Goal: Task Accomplishment & Management: Manage account settings

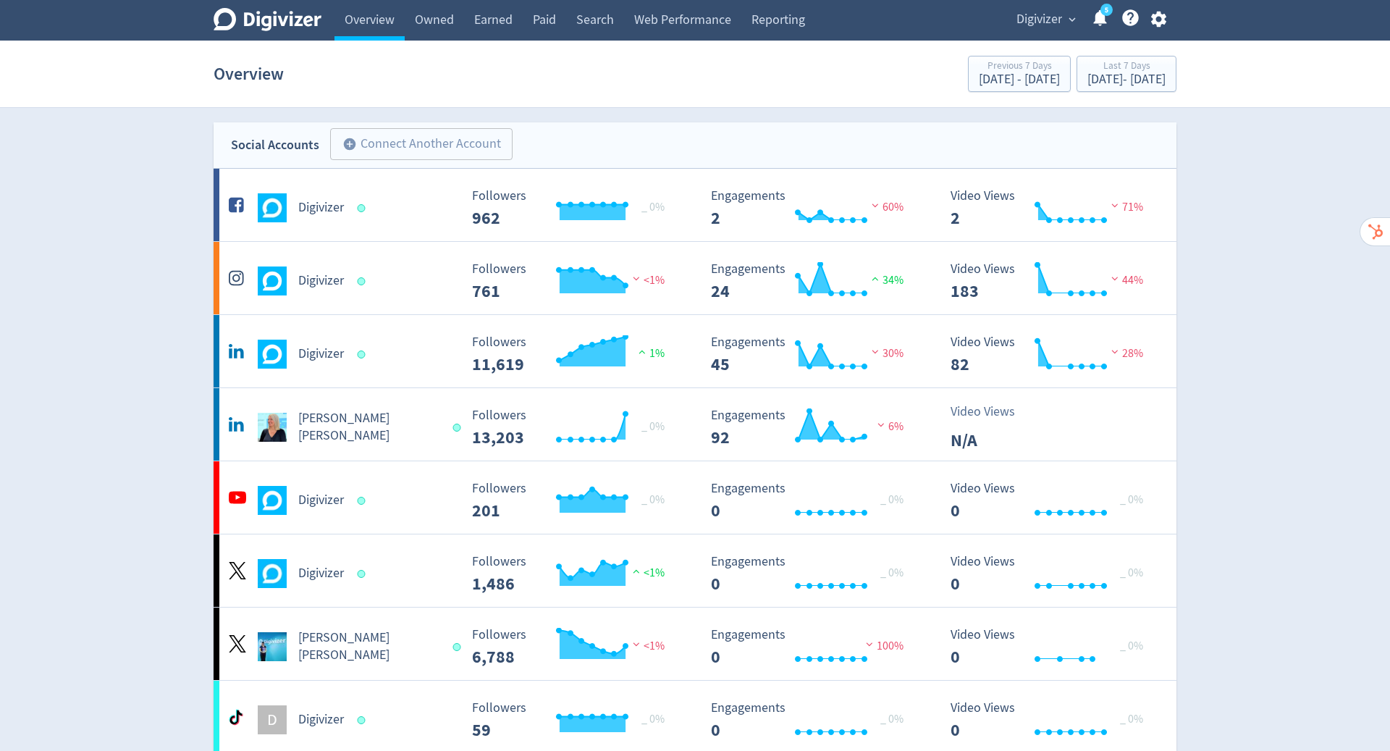
click at [1165, 7] on div "Digivizer expand_more 5 Help Center - Searchable support on using Digivizer" at bounding box center [1089, 20] width 176 height 41
click at [1164, 20] on icon "button" at bounding box center [1158, 20] width 15 height 16
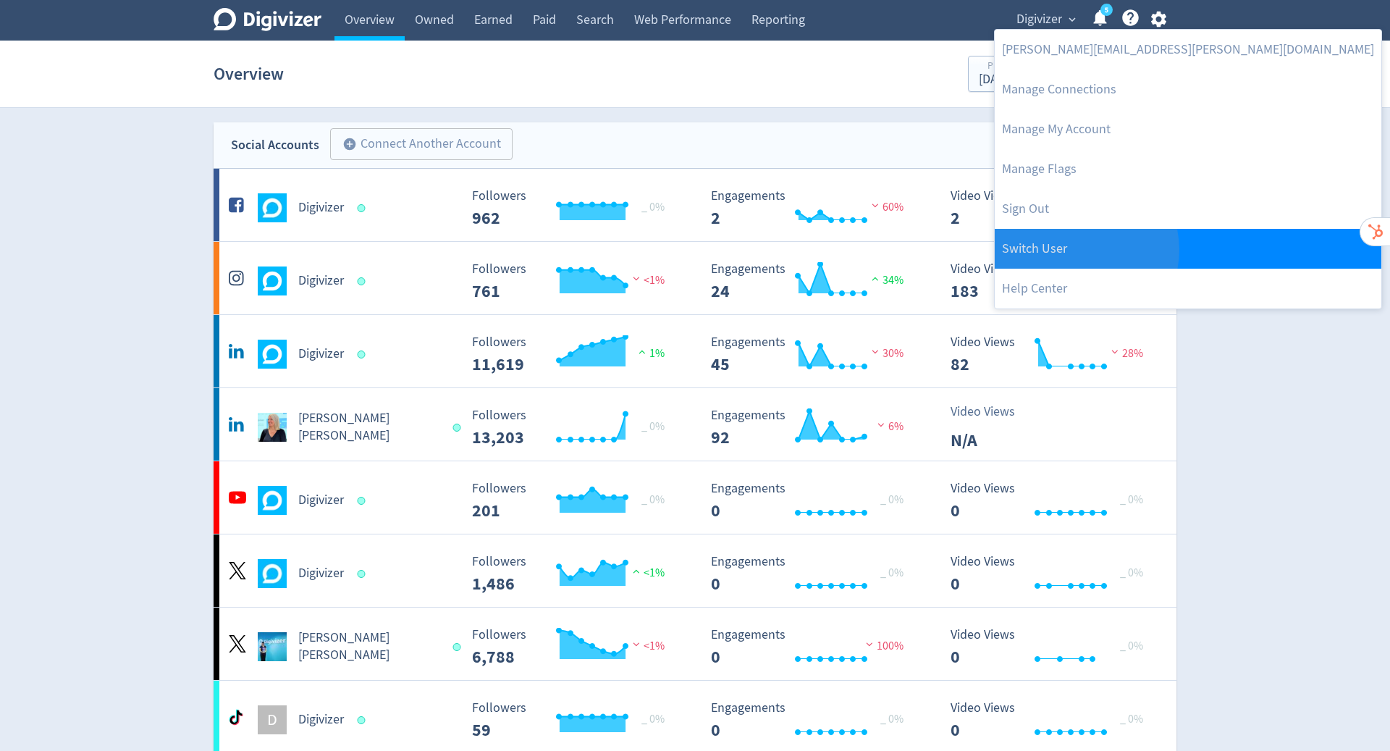
click at [1079, 250] on link "Switch User" at bounding box center [1188, 249] width 387 height 40
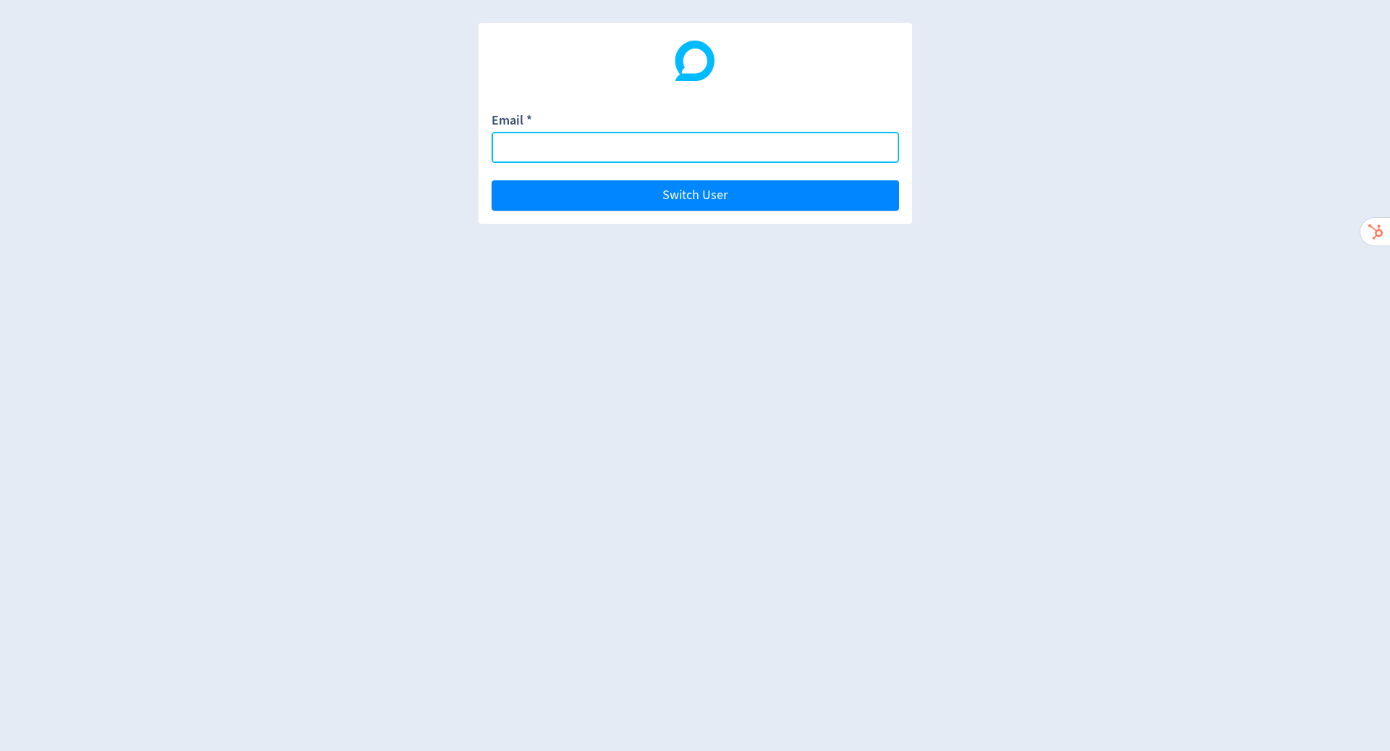
click at [634, 145] on input "Email *" at bounding box center [696, 147] width 408 height 31
paste input "[EMAIL_ADDRESS][DOMAIN_NAME]"
type input "[EMAIL_ADDRESS][DOMAIN_NAME]"
click at [492, 180] on button "Switch User" at bounding box center [696, 195] width 408 height 30
